Goal: Transaction & Acquisition: Purchase product/service

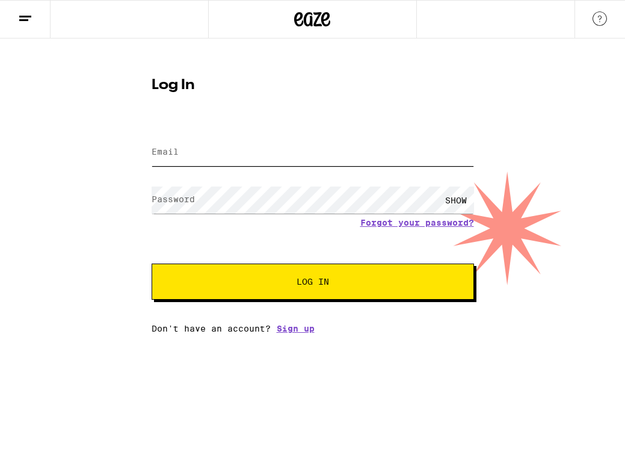
click at [223, 156] on input "Email" at bounding box center [313, 152] width 322 height 27
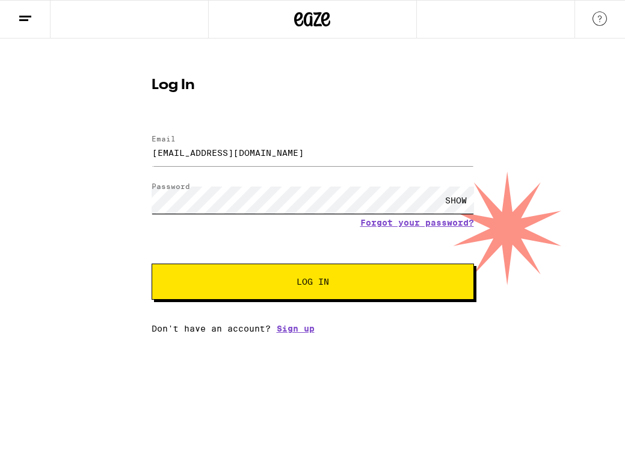
click at [152, 263] on button "Log In" at bounding box center [313, 281] width 322 height 36
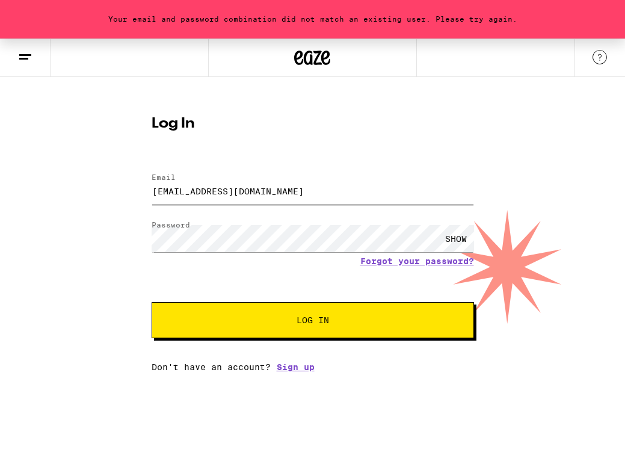
drag, startPoint x: 287, startPoint y: 194, endPoint x: 229, endPoint y: 194, distance: 57.7
click at [229, 194] on input "[EMAIL_ADDRESS][DOMAIN_NAME]" at bounding box center [313, 190] width 322 height 27
type input "[EMAIL_ADDRESS][DOMAIN_NAME]"
click at [152, 302] on button "Log In" at bounding box center [313, 320] width 322 height 36
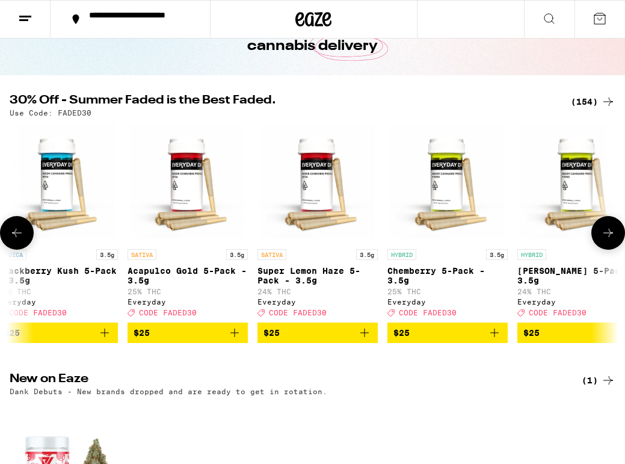
scroll to position [0, 6644]
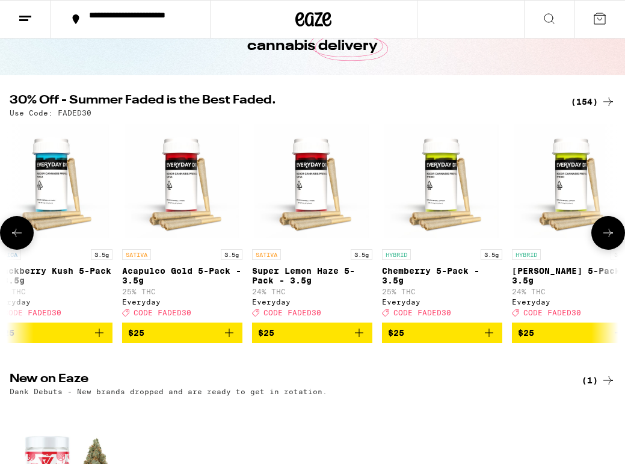
click at [304, 340] on span "$25" at bounding box center [312, 332] width 108 height 14
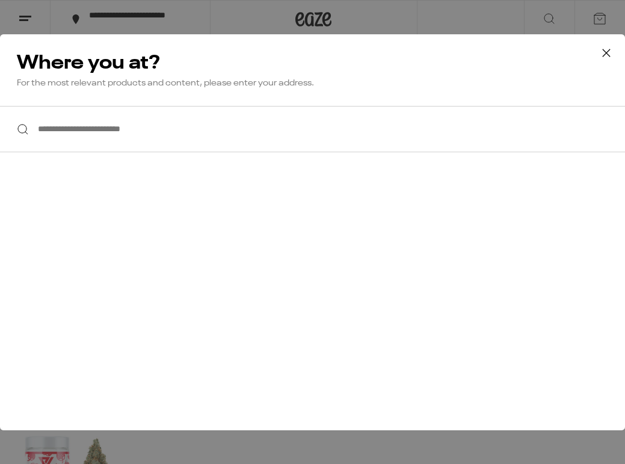
click at [197, 136] on input "**********" at bounding box center [312, 129] width 625 height 46
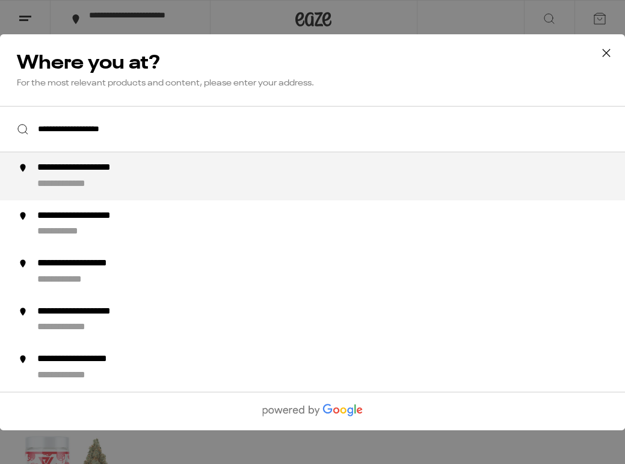
click at [190, 170] on div "**********" at bounding box center [336, 176] width 599 height 29
type input "**********"
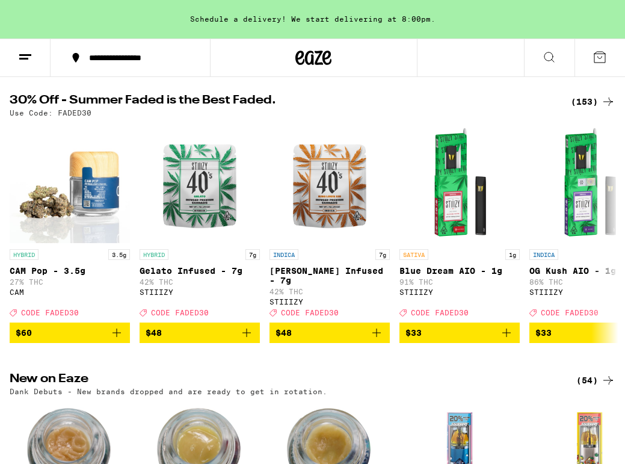
click at [328, 19] on div "Schedule a delivery! We start delivering at 8:00pm." at bounding box center [312, 19] width 625 height 38
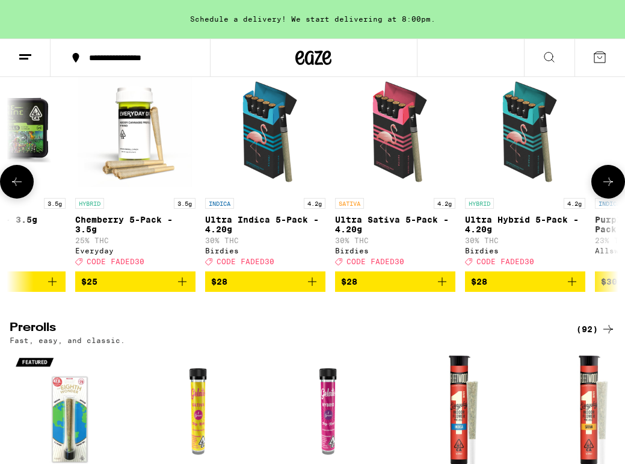
scroll to position [0, 1246]
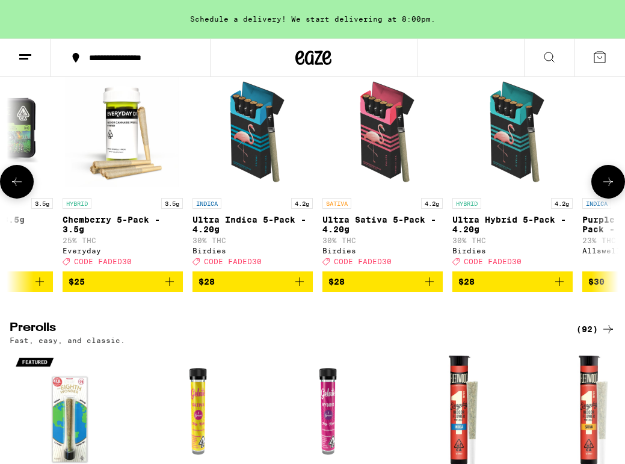
click at [511, 192] on img "Open page for Ultra Hybrid 5-Pack - 4.20g from Birdies" at bounding box center [512, 132] width 120 height 120
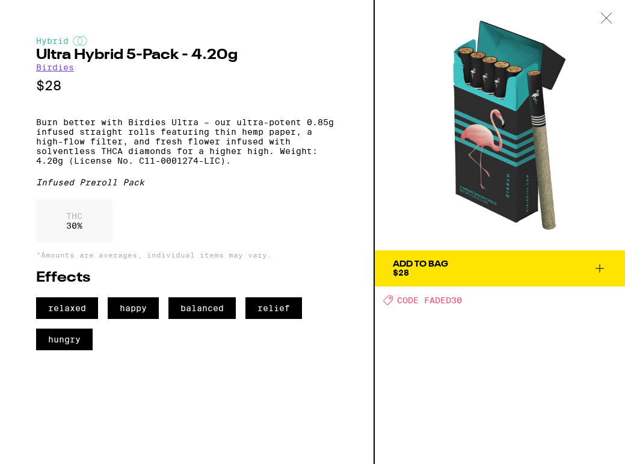
click at [612, 16] on div at bounding box center [606, 19] width 37 height 38
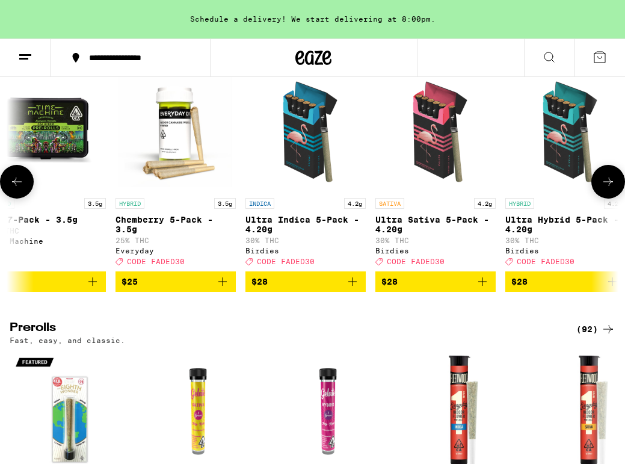
scroll to position [0, 1178]
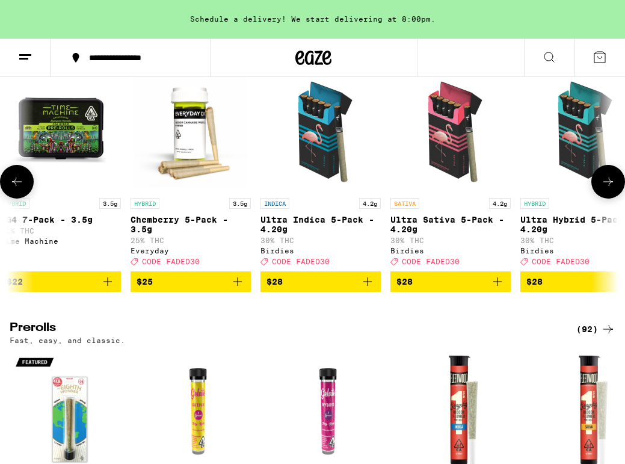
click at [192, 192] on img "Open page for Chemberry 5-Pack - 3.5g from Everyday" at bounding box center [191, 132] width 120 height 120
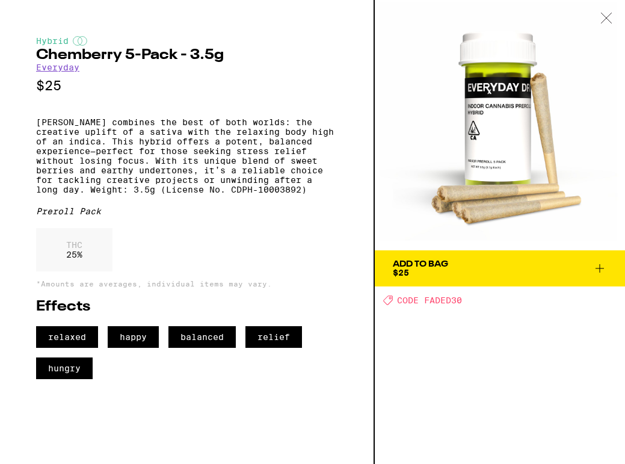
click at [609, 17] on icon at bounding box center [606, 18] width 12 height 11
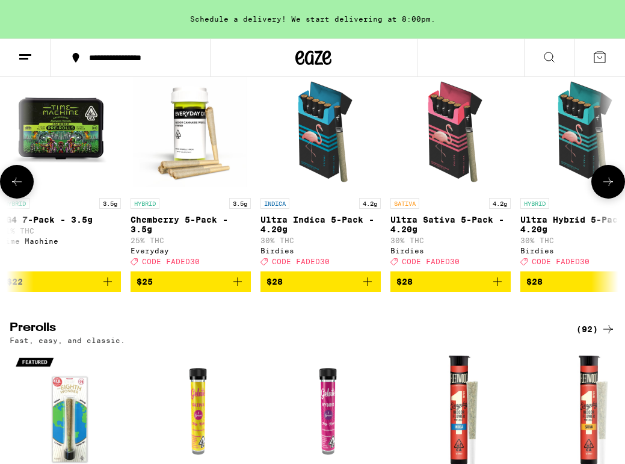
click at [458, 186] on img "Open page for Ultra Sativa 5-Pack - 4.20g from Birdies" at bounding box center [450, 132] width 120 height 120
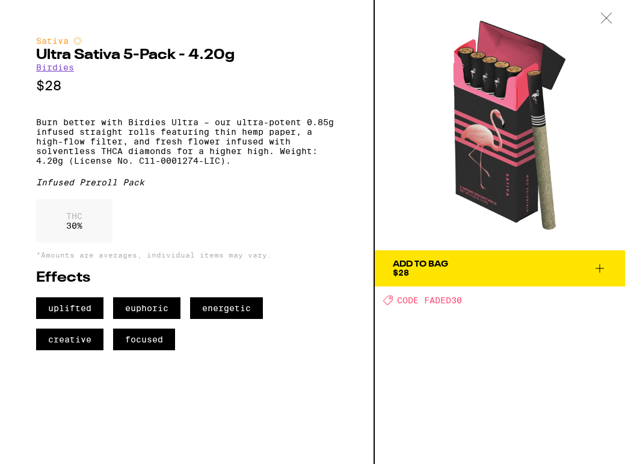
click at [460, 274] on span "Add To Bag $28" at bounding box center [500, 268] width 214 height 17
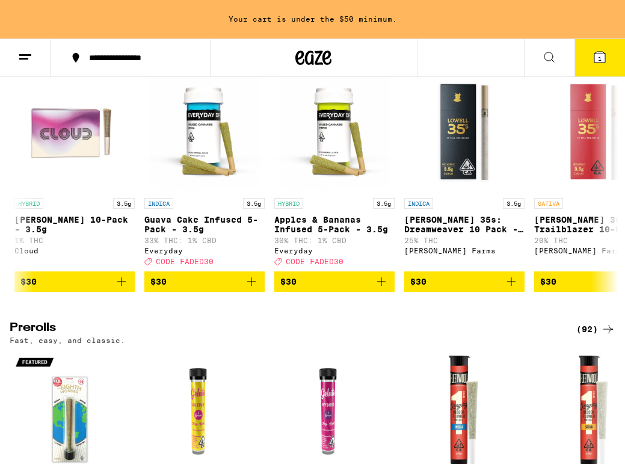
scroll to position [0, 2991]
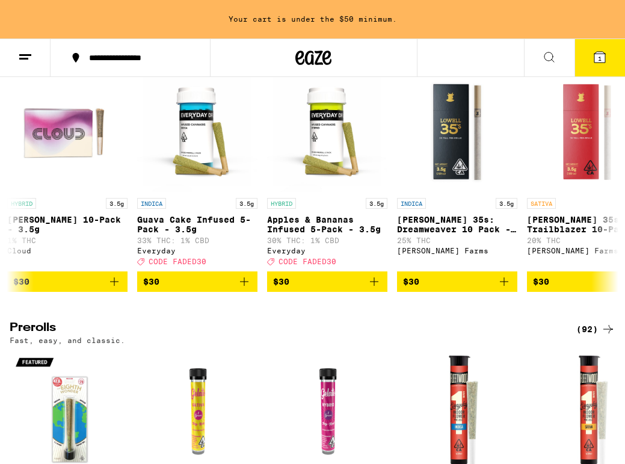
click at [319, 289] on span "$30" at bounding box center [327, 281] width 108 height 14
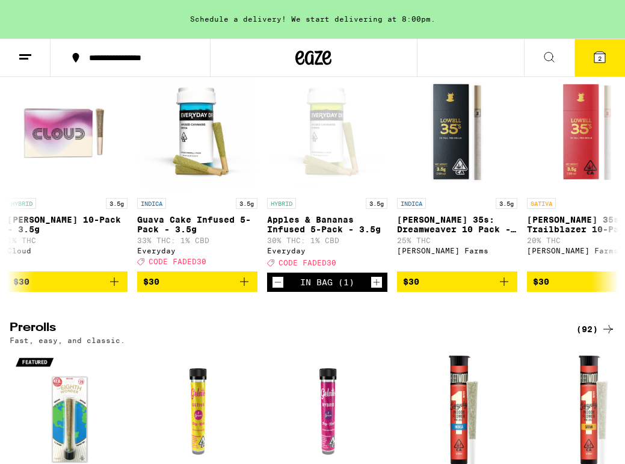
click at [335, 192] on div "Open page for Apples & Bananas Infused 5-Pack - 3.5g from Everyday" at bounding box center [327, 132] width 120 height 120
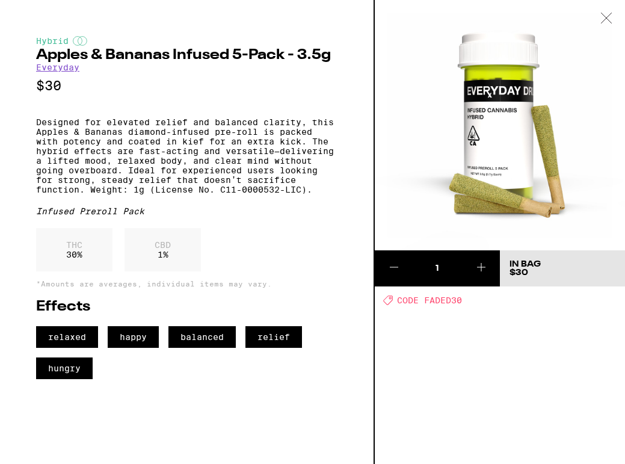
click at [603, 19] on icon at bounding box center [606, 18] width 12 height 11
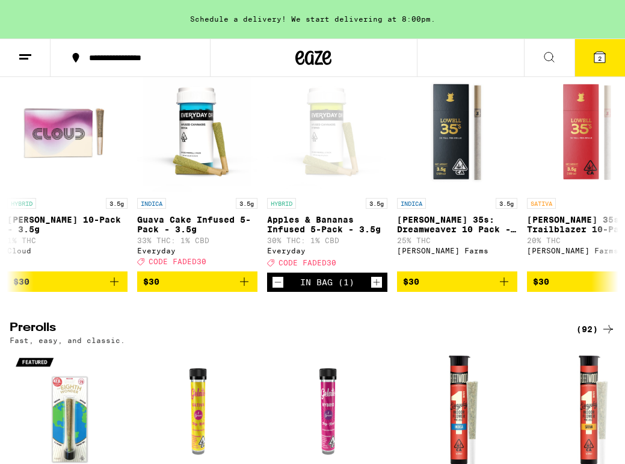
click at [594, 64] on button "2" at bounding box center [599, 57] width 51 height 37
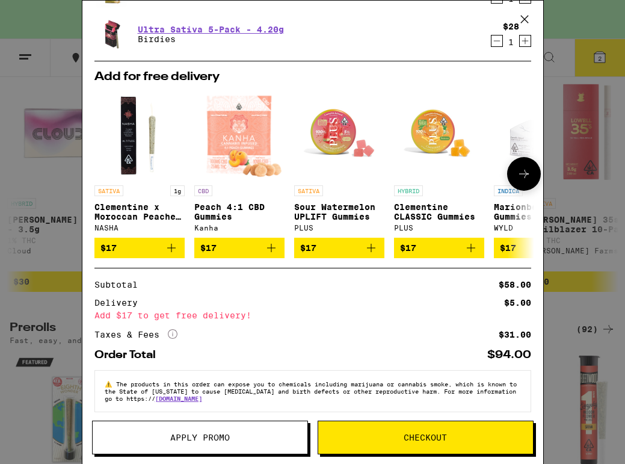
scroll to position [120, 0]
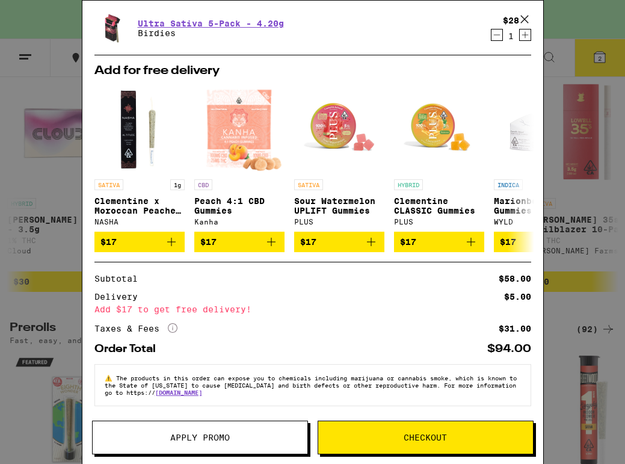
click at [212, 437] on span "Apply Promo" at bounding box center [200, 437] width 60 height 8
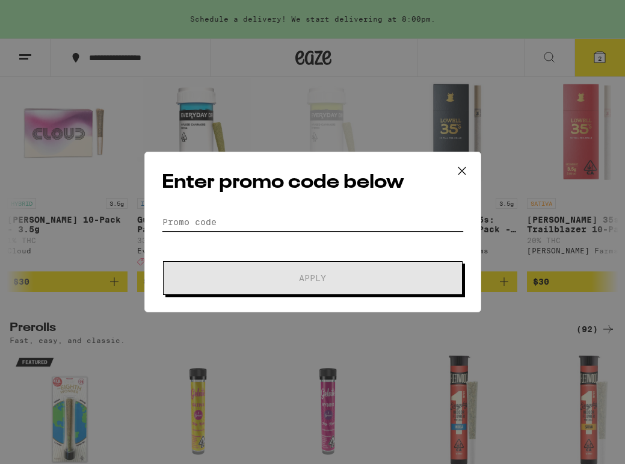
click at [229, 223] on input "Promo Code" at bounding box center [313, 222] width 302 height 18
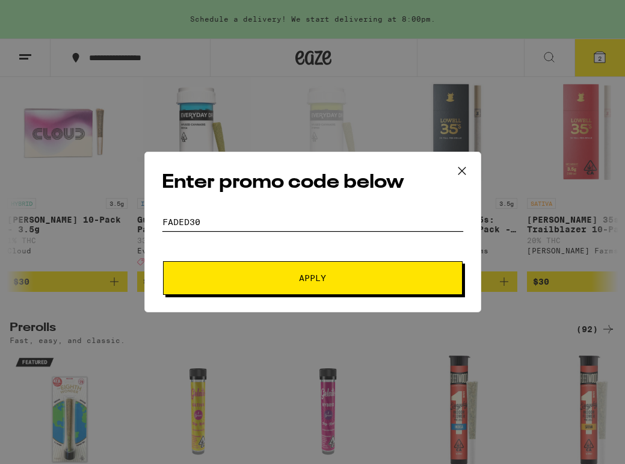
type input "FADED30"
click at [315, 279] on span "Apply" at bounding box center [312, 278] width 27 height 8
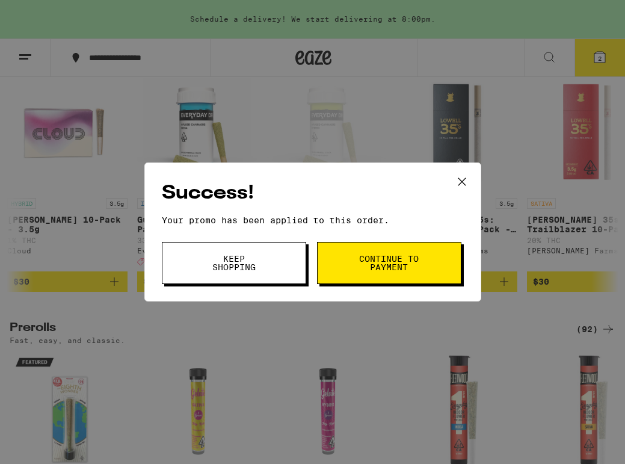
click at [263, 262] on span "Keep Shopping" at bounding box center [233, 262] width 61 height 17
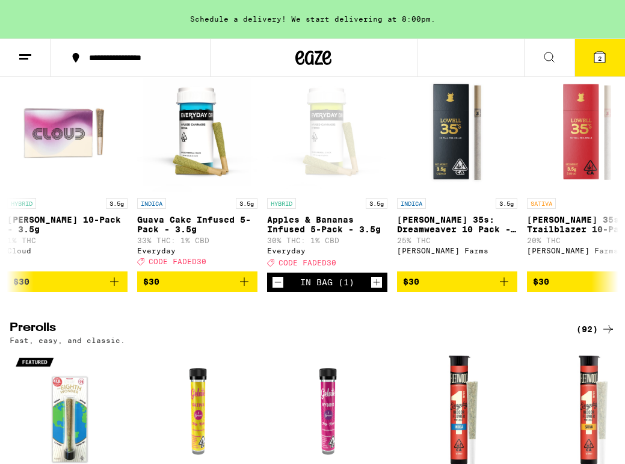
click at [595, 61] on icon at bounding box center [599, 57] width 11 height 11
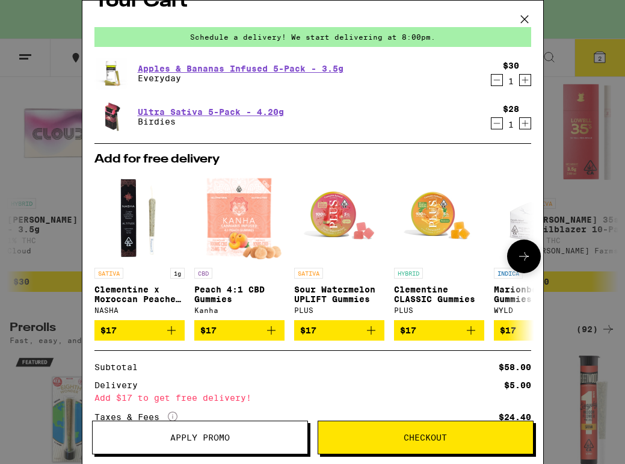
scroll to position [23, 0]
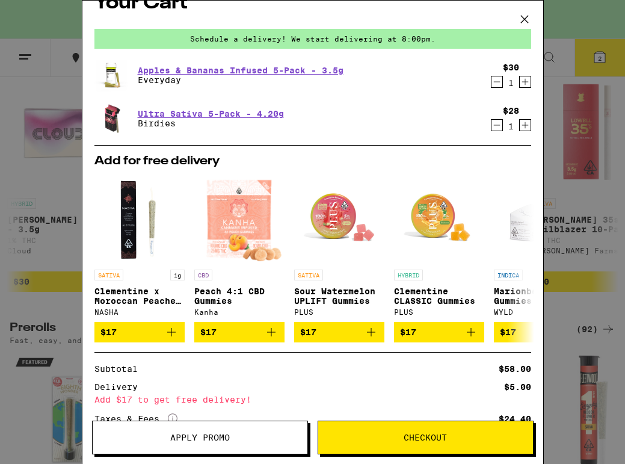
click at [523, 16] on icon at bounding box center [525, 19] width 18 height 18
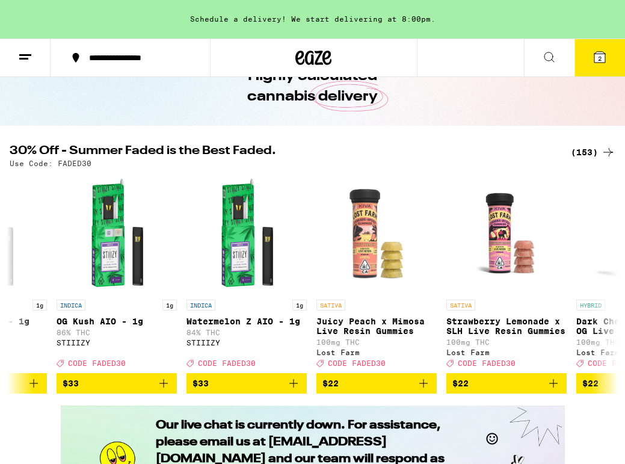
scroll to position [78, 0]
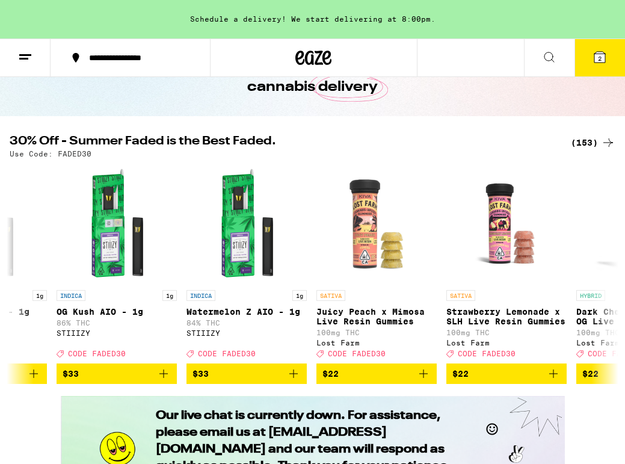
click at [580, 143] on div "(153)" at bounding box center [593, 142] width 45 height 14
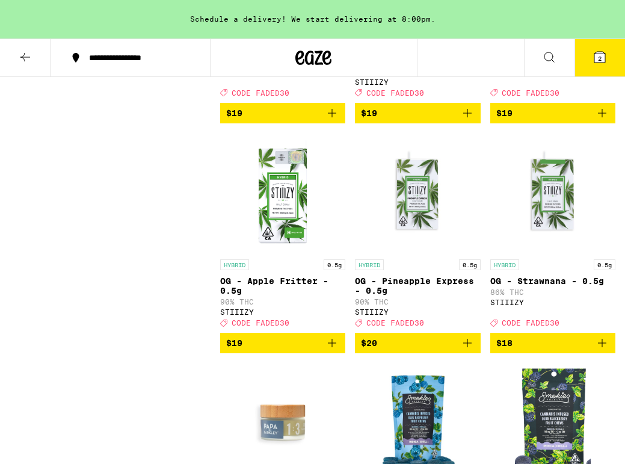
scroll to position [2348, 0]
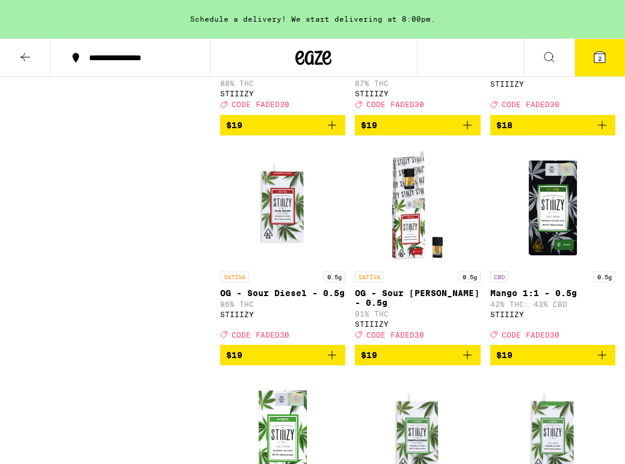
click at [30, 55] on icon at bounding box center [25, 57] width 14 height 14
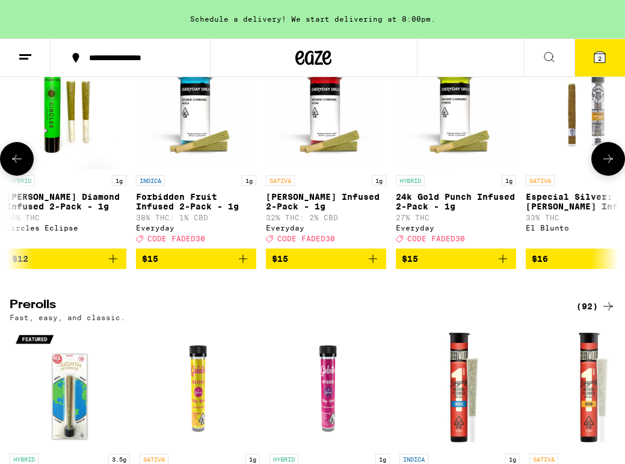
scroll to position [0, 123]
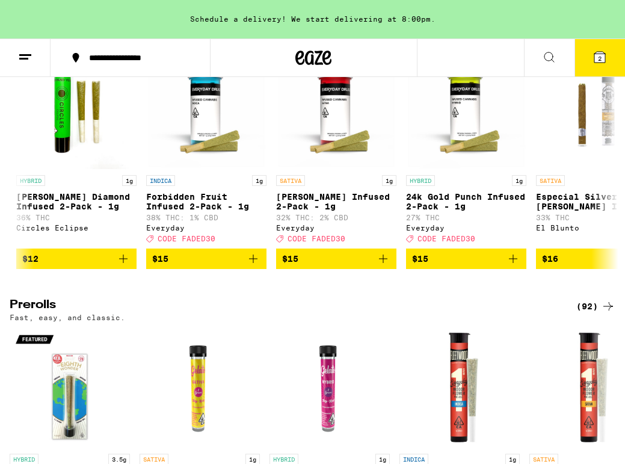
click at [600, 60] on span "2" at bounding box center [600, 58] width 4 height 7
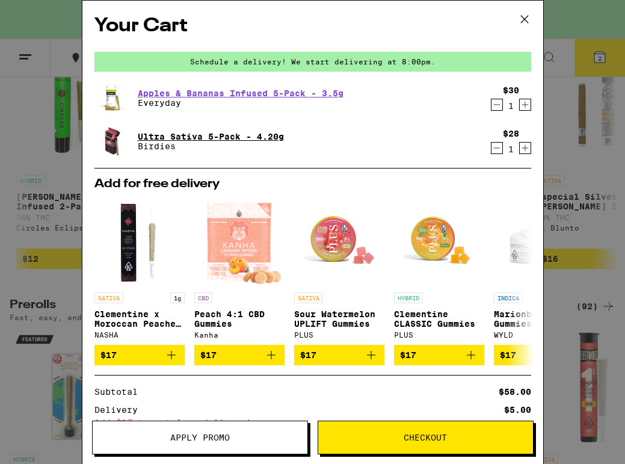
click at [181, 137] on link "Ultra Sativa 5-Pack - 4.20g" at bounding box center [211, 137] width 146 height 10
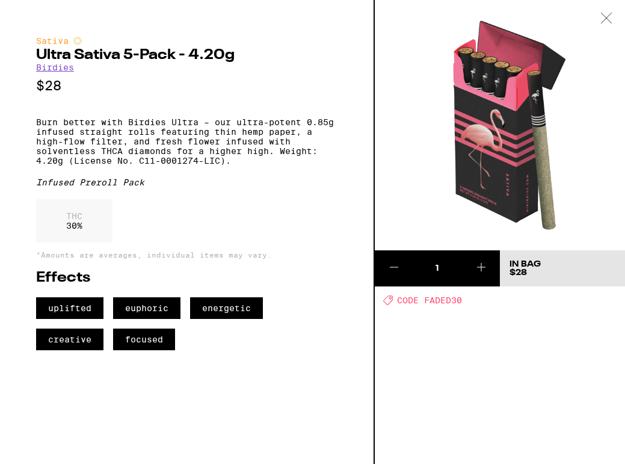
click at [610, 13] on icon at bounding box center [606, 18] width 12 height 11
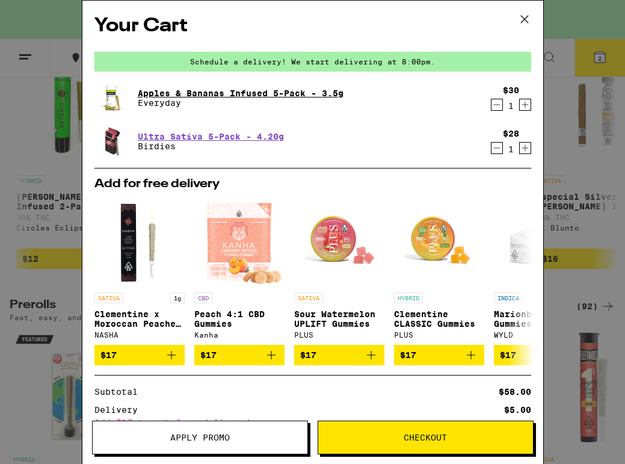
click at [216, 91] on link "Apples & Bananas Infused 5-Pack - 3.5g" at bounding box center [241, 93] width 206 height 10
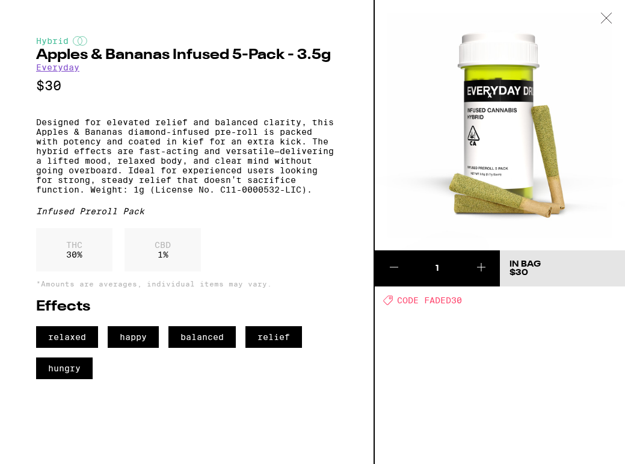
click at [609, 19] on icon at bounding box center [606, 18] width 12 height 11
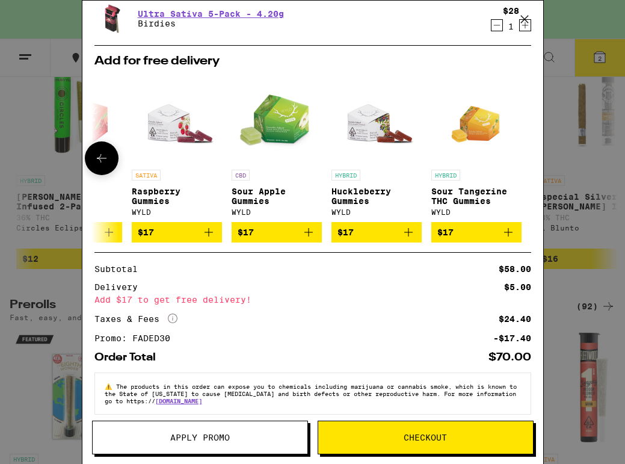
scroll to position [138, 0]
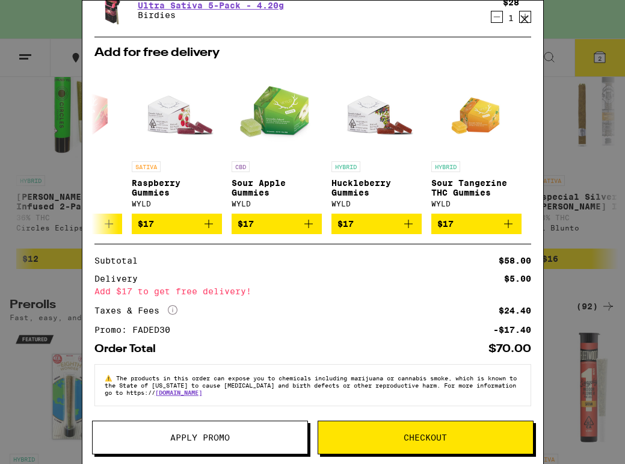
click at [362, 436] on span "Checkout" at bounding box center [425, 437] width 215 height 8
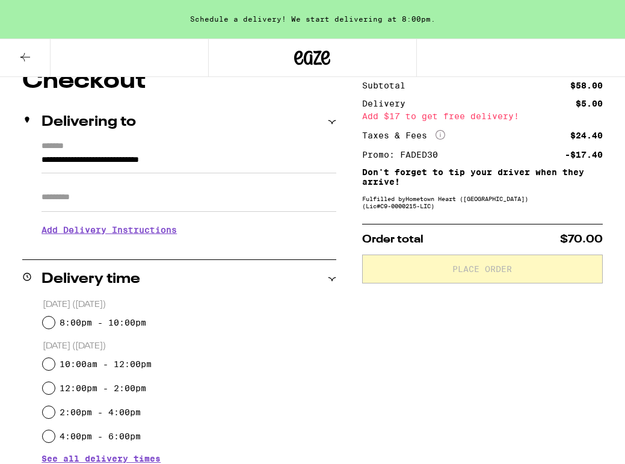
scroll to position [114, 0]
click at [97, 199] on input "Apt/Suite" at bounding box center [189, 197] width 295 height 29
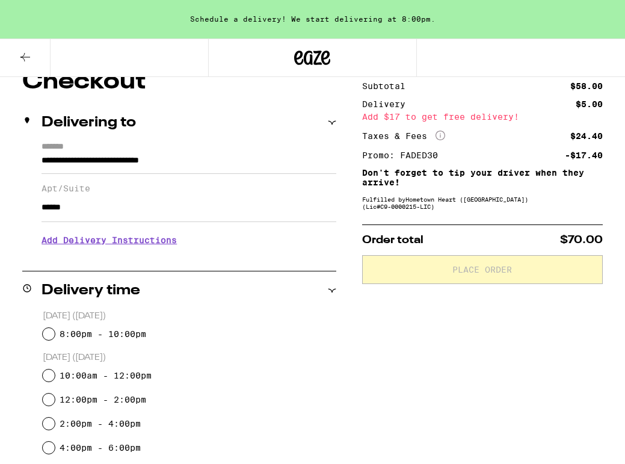
type input "*******"
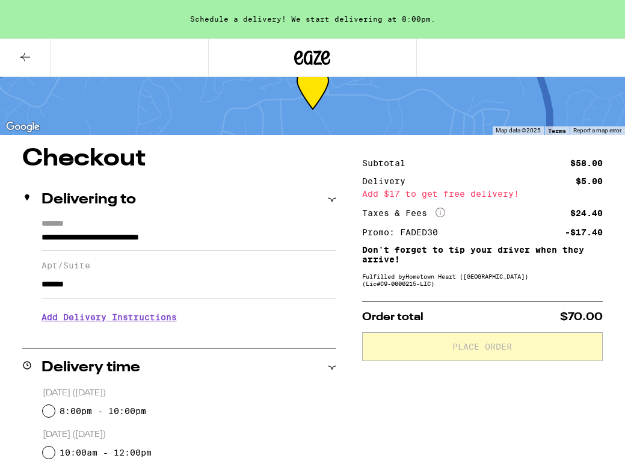
scroll to position [0, 0]
